Goal: Transaction & Acquisition: Book appointment/travel/reservation

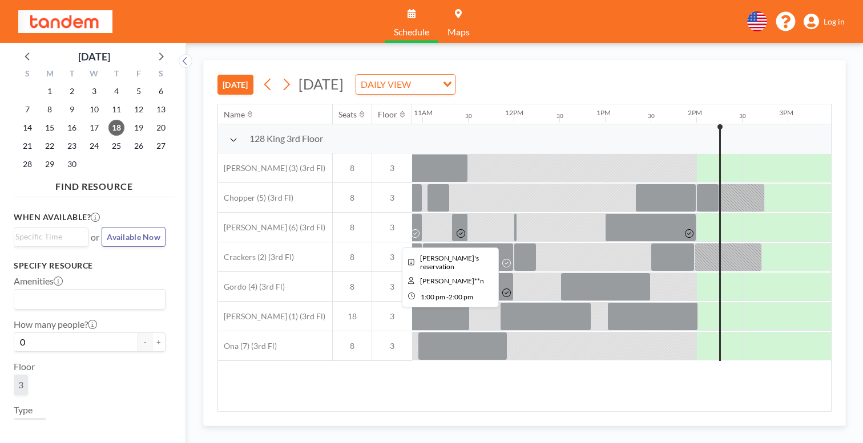
scroll to position [0, 1002]
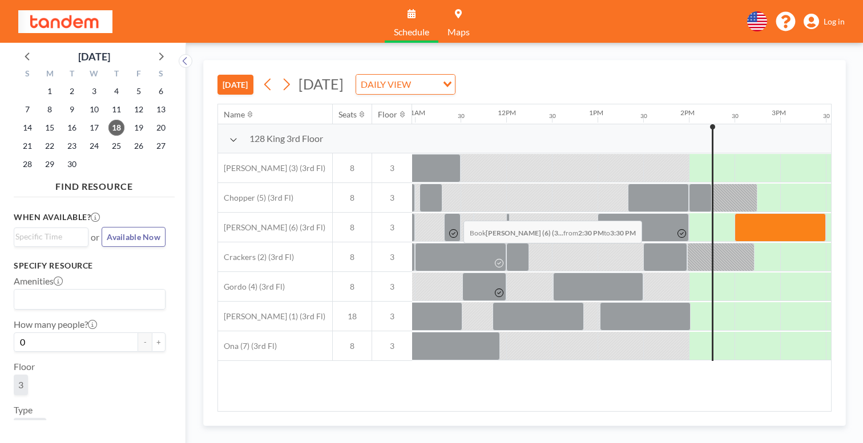
drag, startPoint x: 422, startPoint y: 193, endPoint x: 460, endPoint y: 194, distance: 37.7
click at [735, 213] on div at bounding box center [780, 227] width 91 height 29
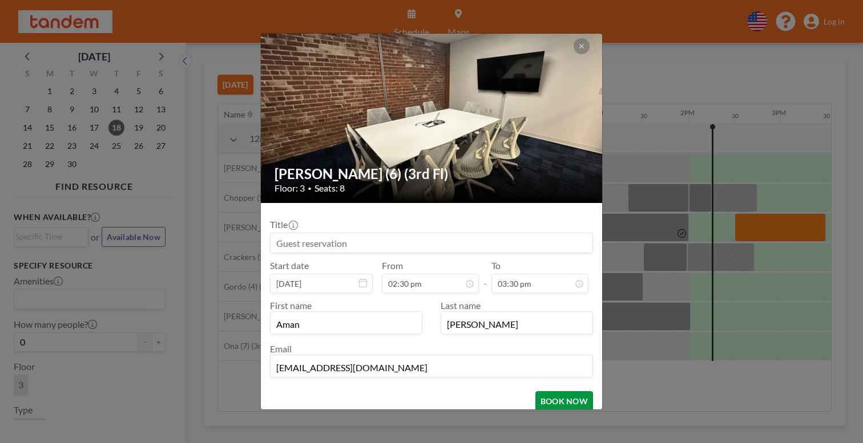
click at [535, 392] on button "BOOK NOW" at bounding box center [564, 402] width 58 height 20
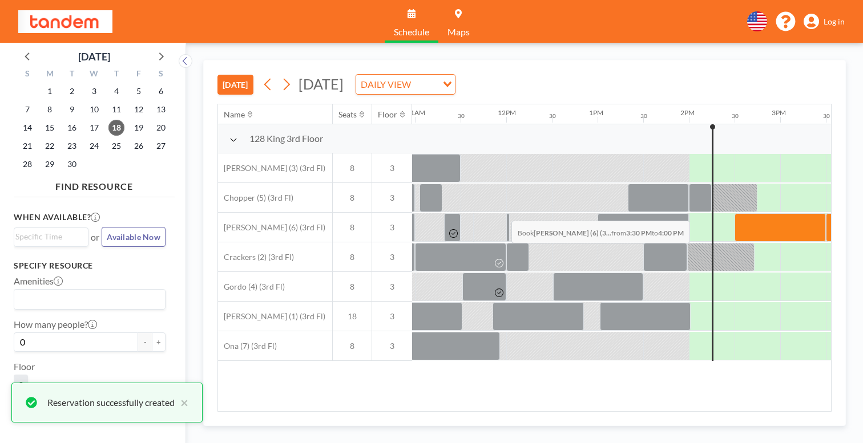
drag, startPoint x: 501, startPoint y: 194, endPoint x: 551, endPoint y: 194, distance: 50.2
click at [826, 213] on div at bounding box center [849, 227] width 46 height 29
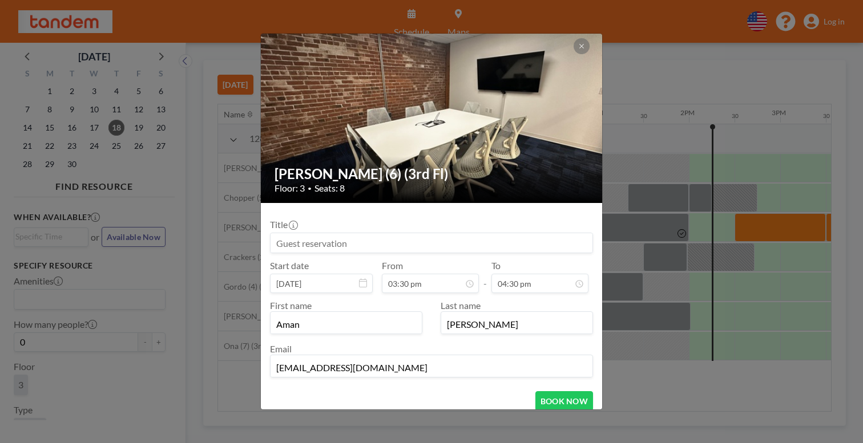
scroll to position [601, 0]
click at [574, 54] on button at bounding box center [582, 46] width 16 height 16
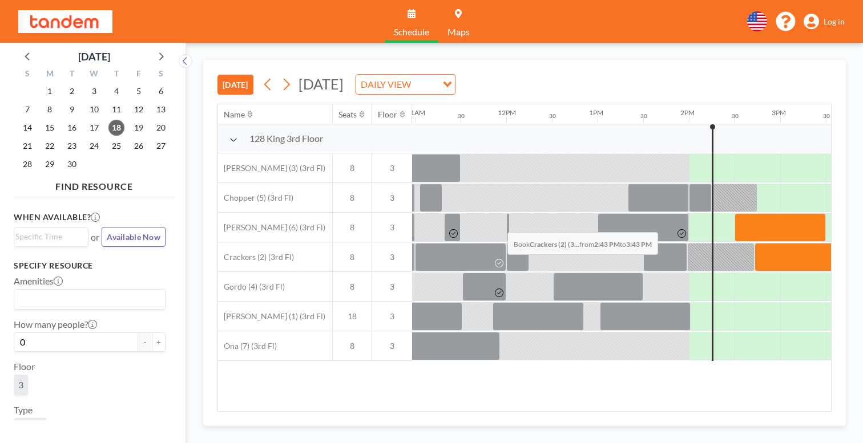
drag, startPoint x: 437, startPoint y: 205, endPoint x: 504, endPoint y: 205, distance: 66.8
click at [504, 243] on div at bounding box center [506, 258] width 2192 height 30
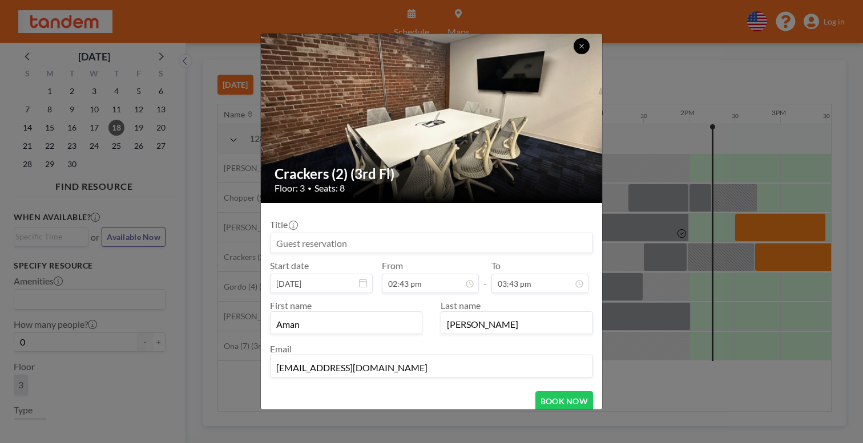
click at [579, 49] on icon at bounding box center [581, 47] width 4 height 4
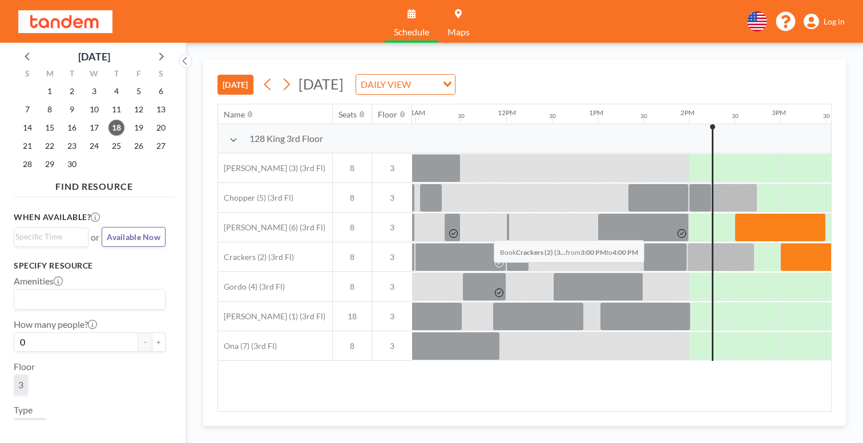
drag, startPoint x: 471, startPoint y: 213, endPoint x: 490, endPoint y: 213, distance: 18.8
click at [780, 243] on div at bounding box center [825, 257] width 91 height 29
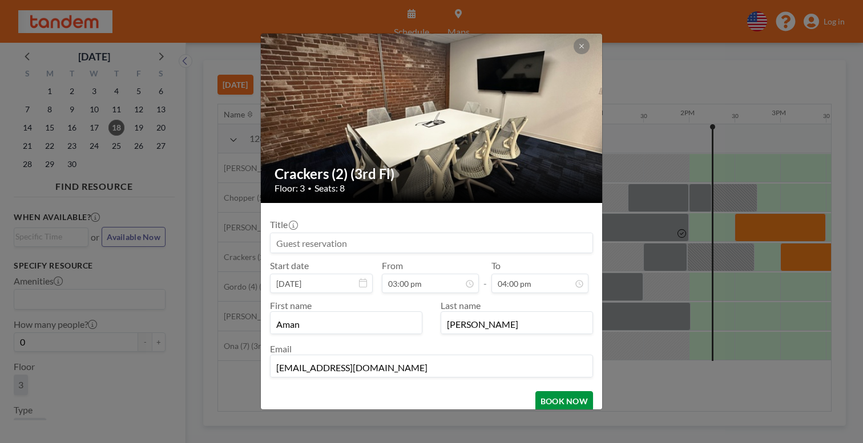
scroll to position [583, 0]
click at [542, 392] on button "BOOK NOW" at bounding box center [564, 402] width 58 height 20
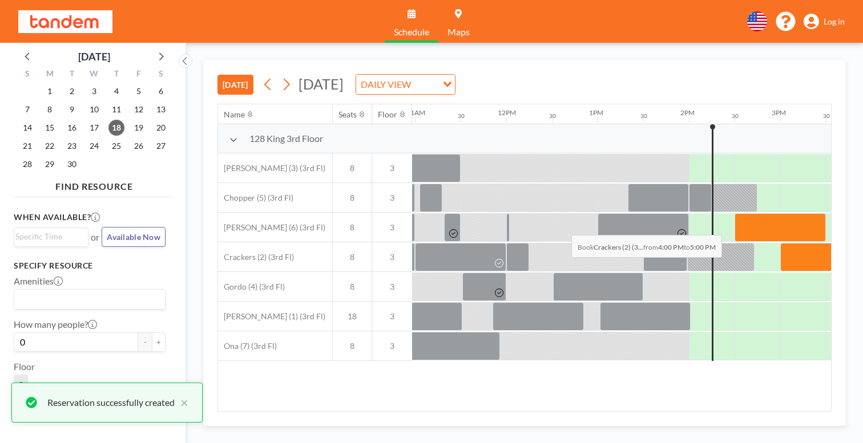
drag, startPoint x: 533, startPoint y: 207, endPoint x: 568, endPoint y: 208, distance: 34.8
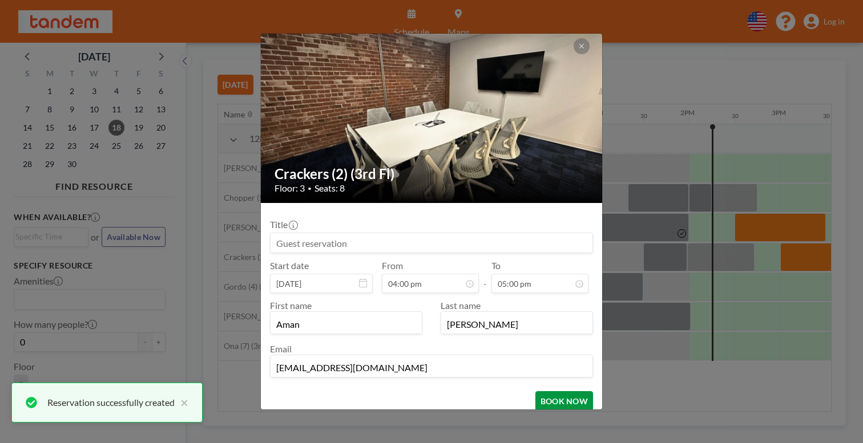
click at [548, 392] on button "BOOK NOW" at bounding box center [564, 402] width 58 height 20
